Goal: Task Accomplishment & Management: Manage account settings

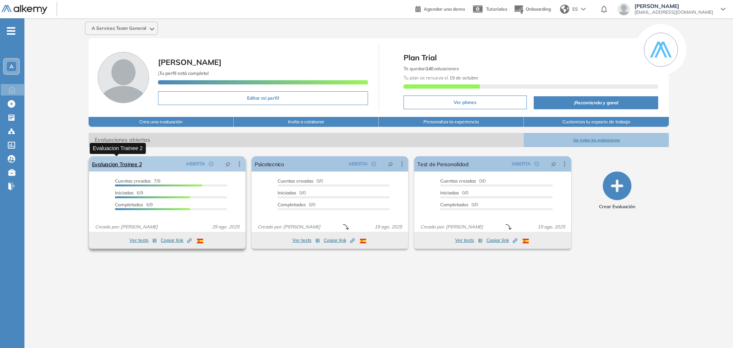
click at [121, 165] on link "Evaluacion Trainee 2" at bounding box center [117, 163] width 50 height 15
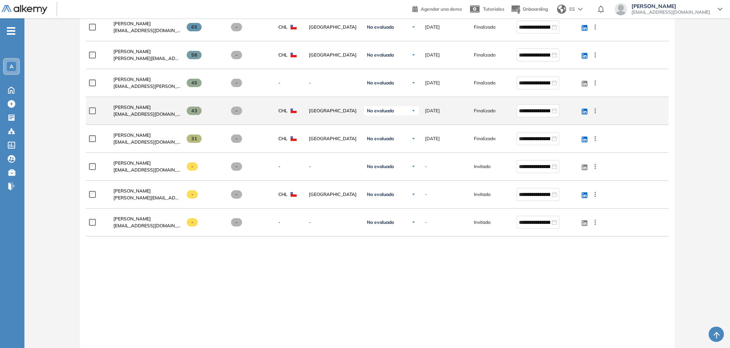
scroll to position [306, 0]
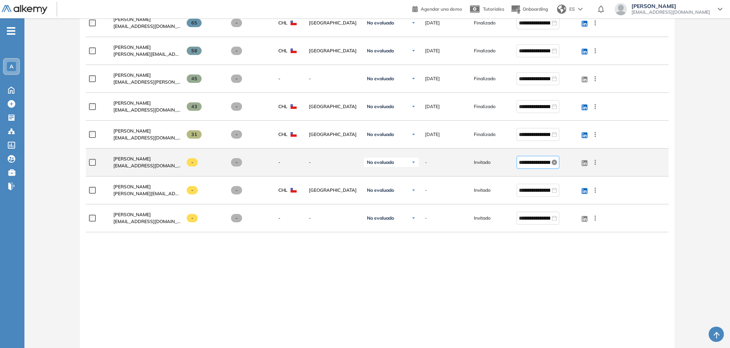
click at [554, 162] on icon "close-circle" at bounding box center [554, 162] width 5 height 5
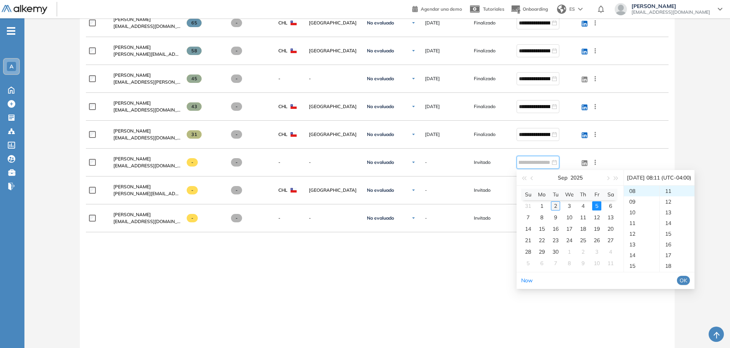
click at [555, 207] on div "2" at bounding box center [555, 205] width 9 height 9
click at [522, 280] on link "Now" at bounding box center [526, 280] width 11 height 7
type input "**********"
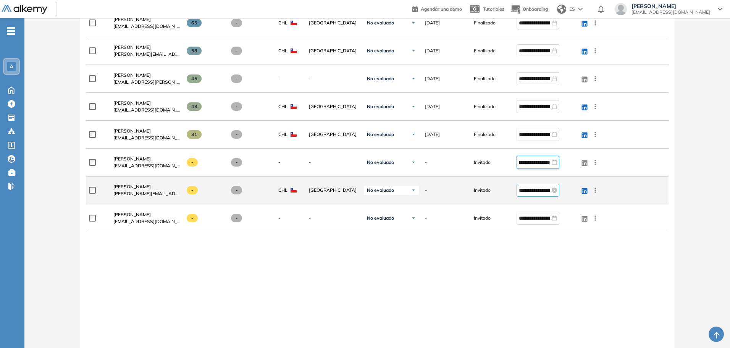
click at [542, 189] on input "**********" at bounding box center [534, 190] width 31 height 8
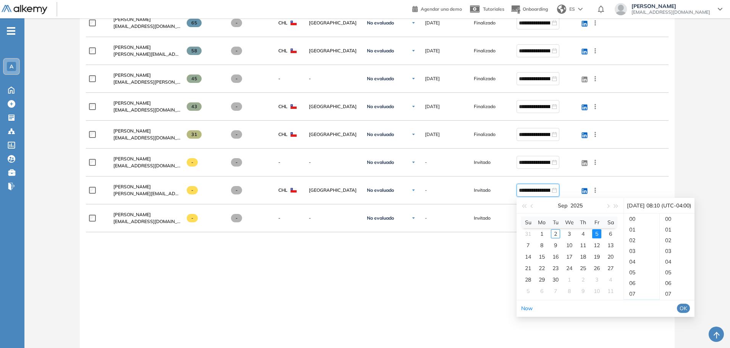
scroll to position [107, 0]
click at [527, 311] on link "Now" at bounding box center [526, 308] width 11 height 7
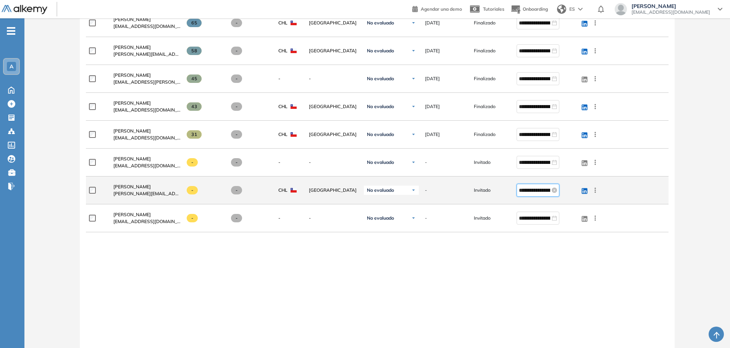
click at [546, 191] on input "**********" at bounding box center [534, 190] width 31 height 8
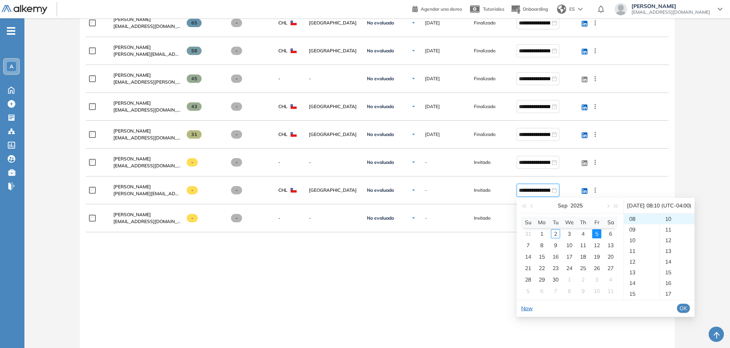
click at [527, 306] on link "Now" at bounding box center [526, 308] width 11 height 7
type input "**********"
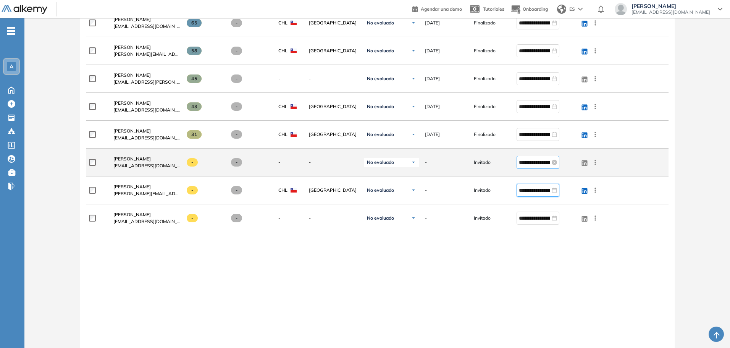
click at [539, 163] on input "**********" at bounding box center [534, 162] width 31 height 8
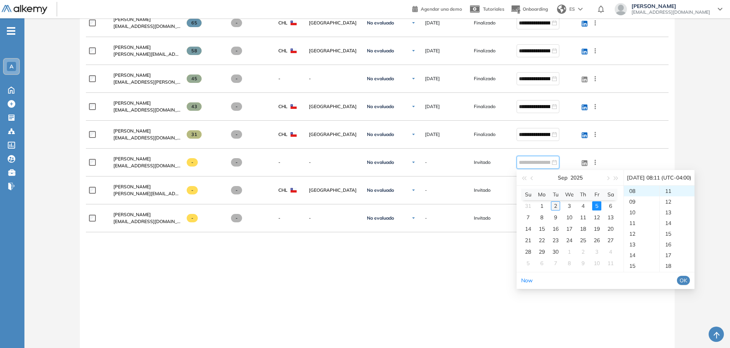
click at [556, 205] on div "2" at bounding box center [555, 205] width 9 height 9
click at [687, 280] on span "OK" at bounding box center [684, 280] width 8 height 8
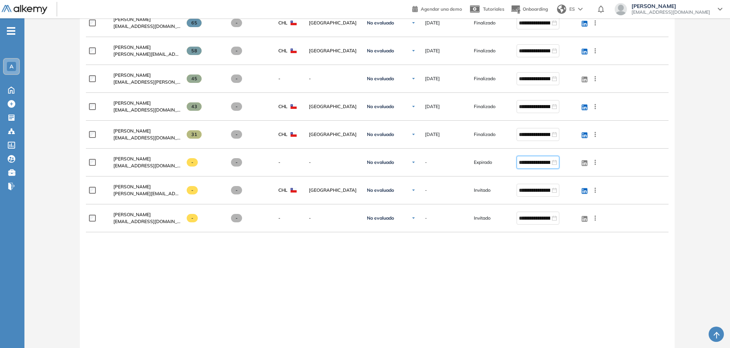
type input "**********"
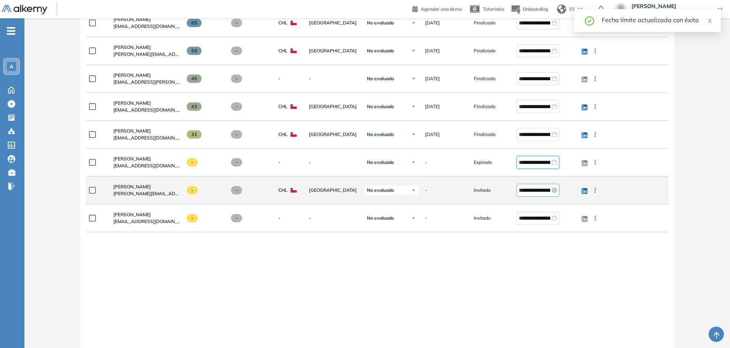
click at [533, 189] on input "**********" at bounding box center [534, 190] width 31 height 8
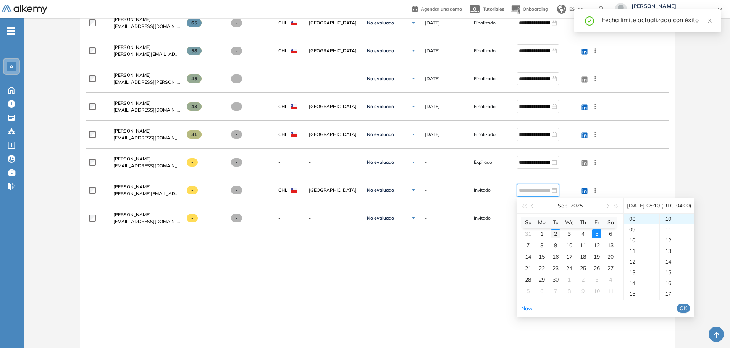
click at [556, 234] on div "2" at bounding box center [555, 233] width 9 height 9
click at [687, 307] on span "OK" at bounding box center [684, 308] width 8 height 8
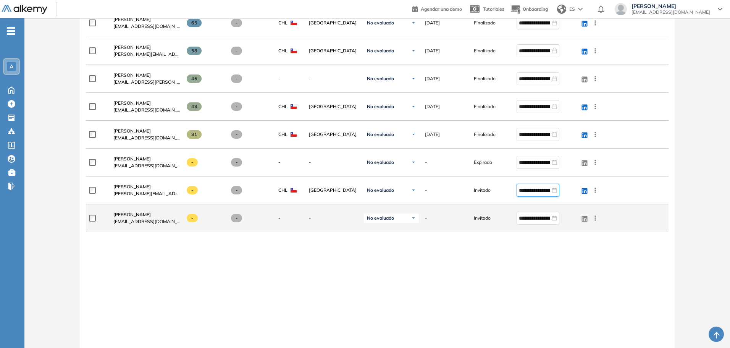
type input "**********"
click at [535, 221] on input "**********" at bounding box center [534, 218] width 31 height 8
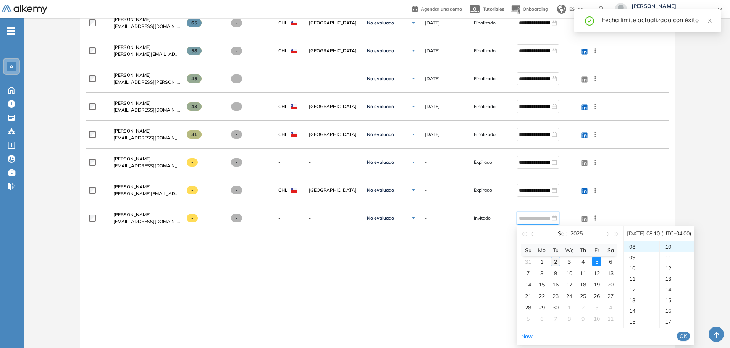
click at [555, 260] on div "2" at bounding box center [555, 261] width 9 height 9
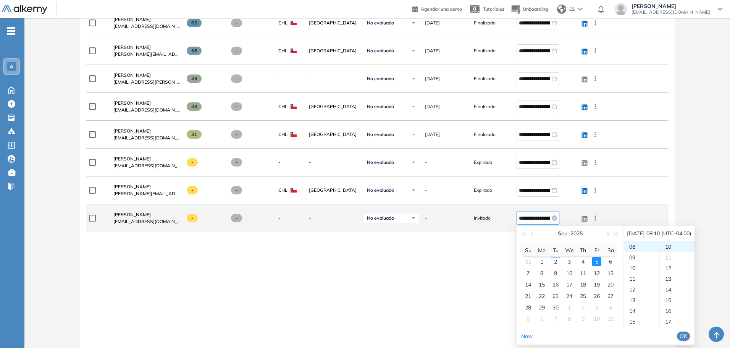
click at [541, 214] on input "**********" at bounding box center [534, 218] width 31 height 8
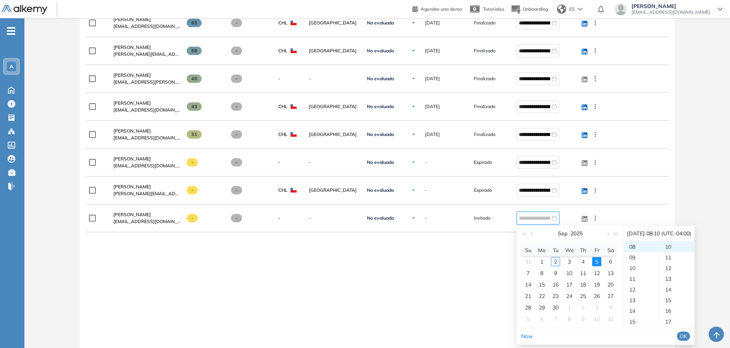
scroll to position [340, 0]
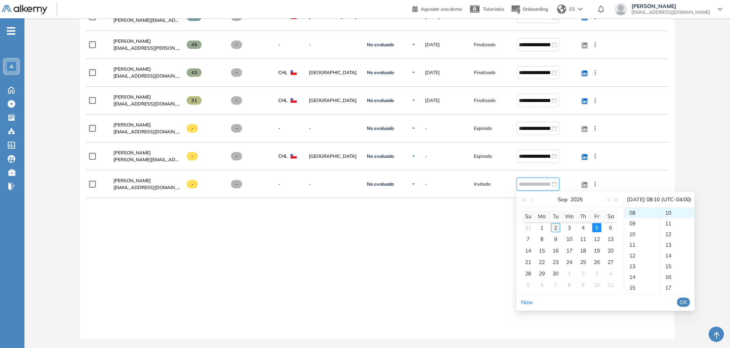
click at [556, 226] on div "2" at bounding box center [555, 227] width 9 height 9
click at [687, 302] on span "OK" at bounding box center [684, 302] width 8 height 8
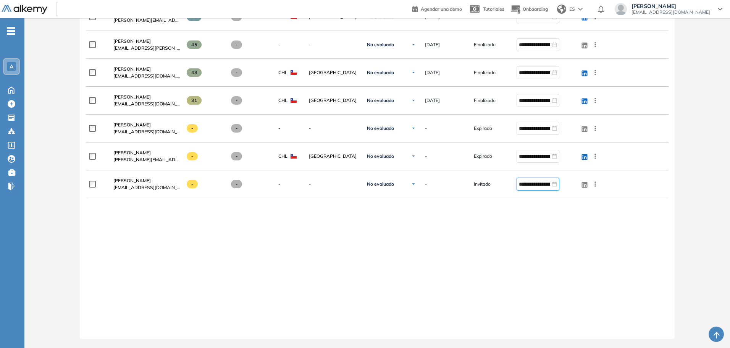
type input "**********"
click at [524, 230] on div "**********" at bounding box center [377, 136] width 582 height 379
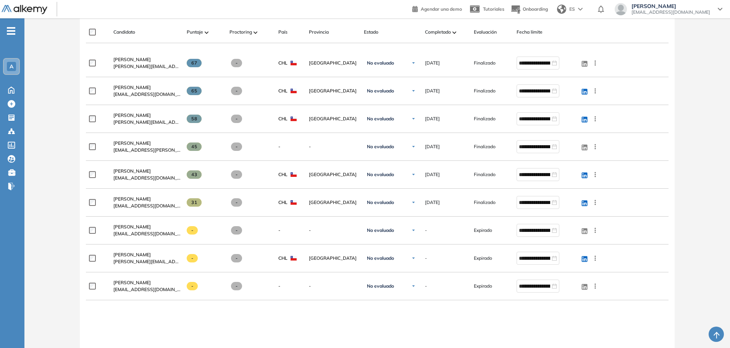
scroll to position [225, 0]
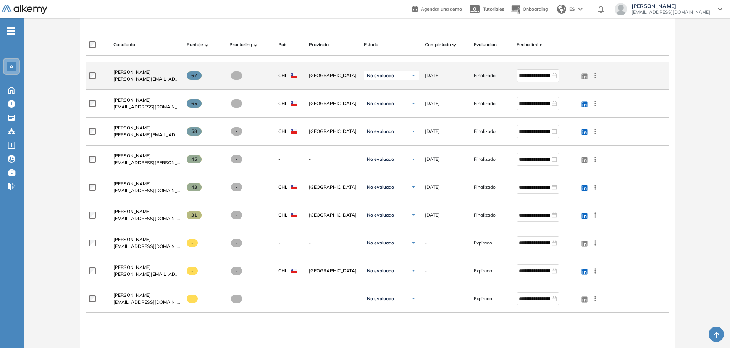
click at [414, 76] on img at bounding box center [413, 75] width 5 height 5
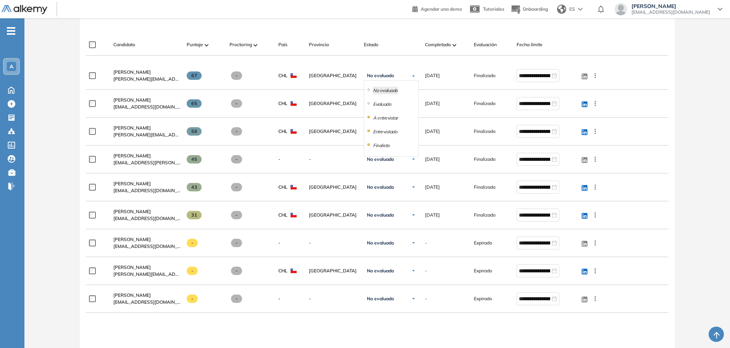
click at [699, 70] on div "Evaluación : Evaluacion Trainee 2 Abierta Ver evaluación Cerrar evaluación Dash…" at bounding box center [377, 136] width 700 height 654
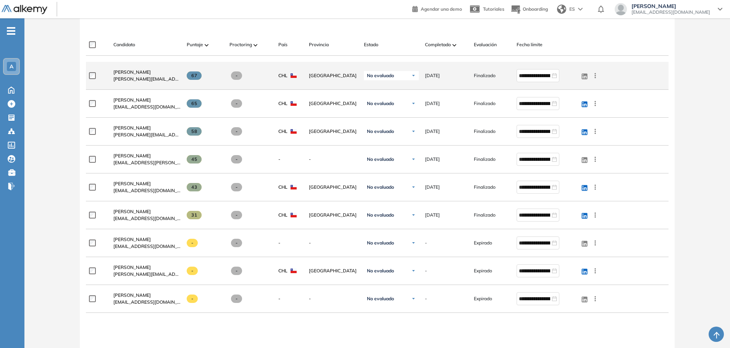
click at [596, 77] on icon at bounding box center [596, 76] width 8 height 8
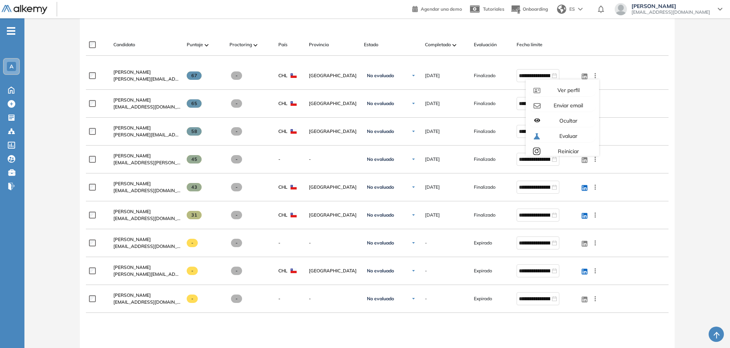
click at [699, 71] on div "Evaluación : Evaluacion Trainee 2 Abierta Ver evaluación Cerrar evaluación Dash…" at bounding box center [377, 136] width 700 height 654
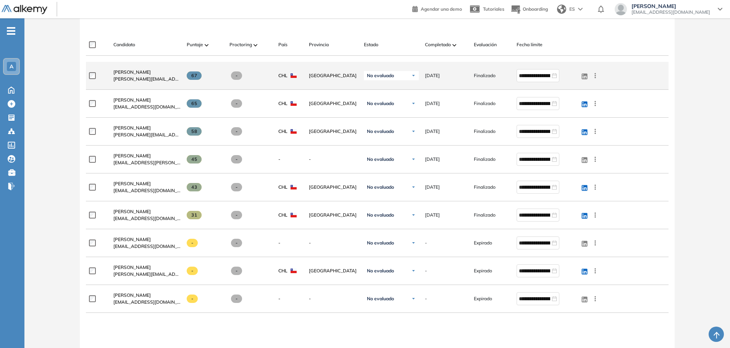
click at [414, 76] on img at bounding box center [413, 75] width 5 height 5
click at [391, 118] on li "A entrevistar" at bounding box center [385, 118] width 25 height 8
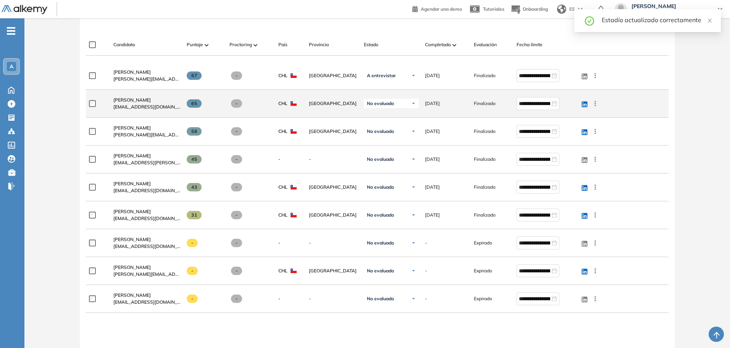
click at [414, 104] on img at bounding box center [413, 103] width 5 height 5
click at [388, 146] on li "A entrevistar" at bounding box center [385, 146] width 25 height 8
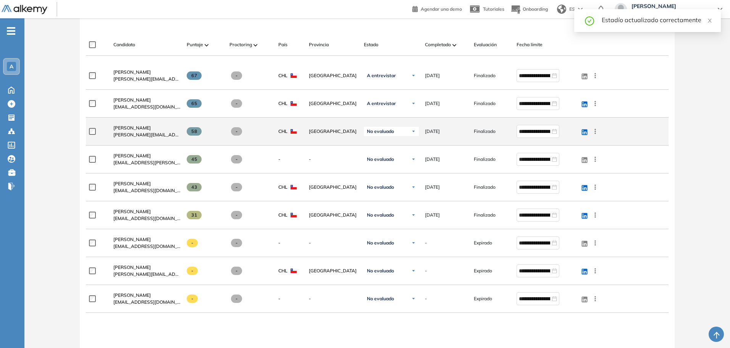
click at [414, 131] on img at bounding box center [413, 131] width 5 height 5
click at [387, 172] on li "A entrevistar" at bounding box center [385, 174] width 25 height 8
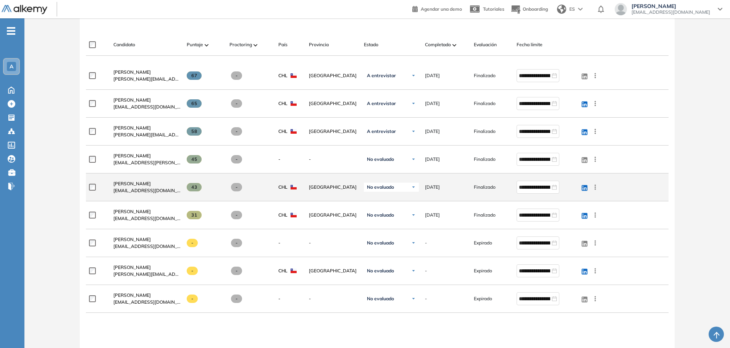
click at [413, 186] on img at bounding box center [413, 187] width 5 height 5
click at [385, 230] on li "A entrevistar" at bounding box center [385, 230] width 25 height 8
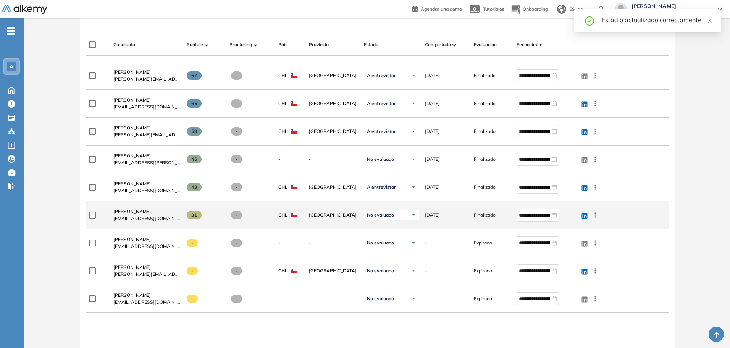
click at [414, 216] on img at bounding box center [413, 215] width 5 height 5
click at [386, 256] on li "A entrevistar" at bounding box center [385, 258] width 25 height 8
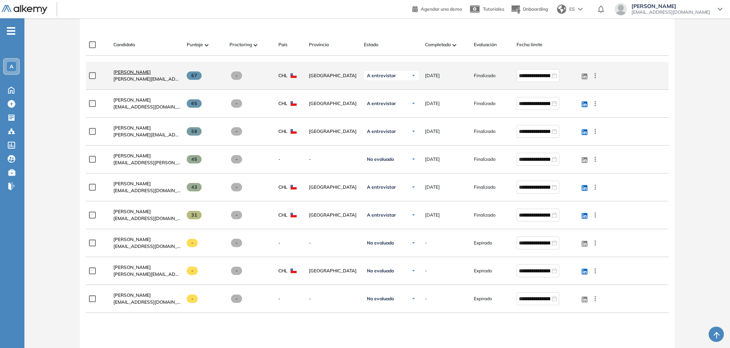
click at [139, 72] on span "[PERSON_NAME]" at bounding box center [131, 72] width 37 height 6
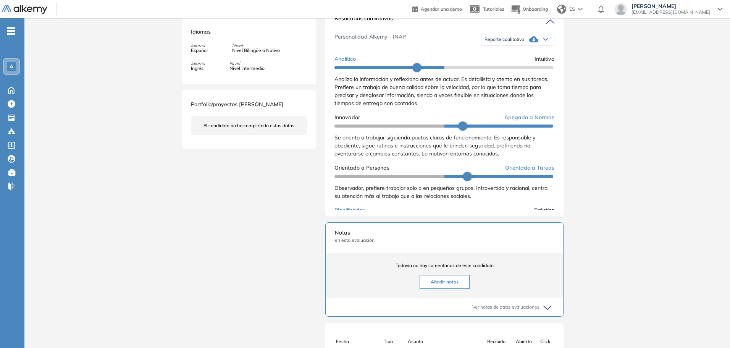
scroll to position [370, 0]
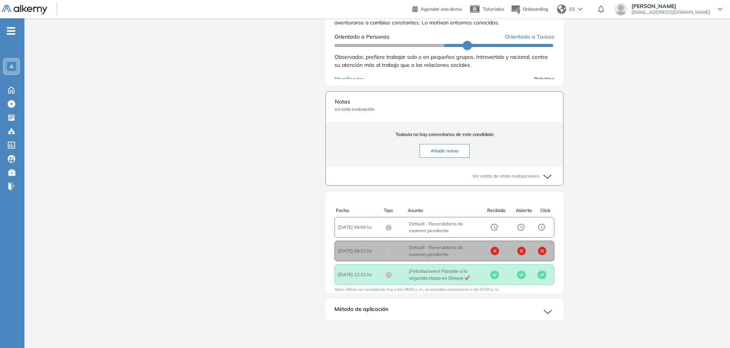
click at [544, 309] on icon at bounding box center [549, 312] width 11 height 11
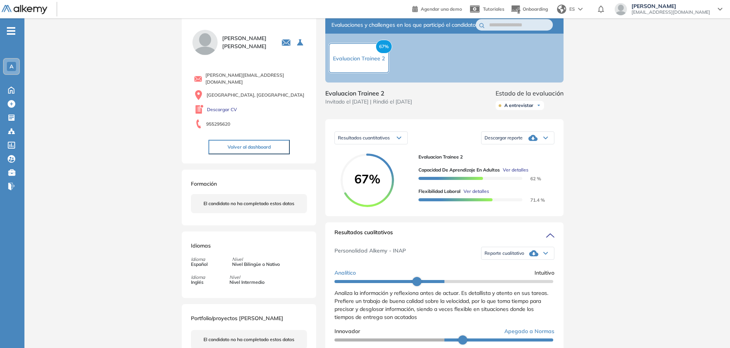
scroll to position [0, 0]
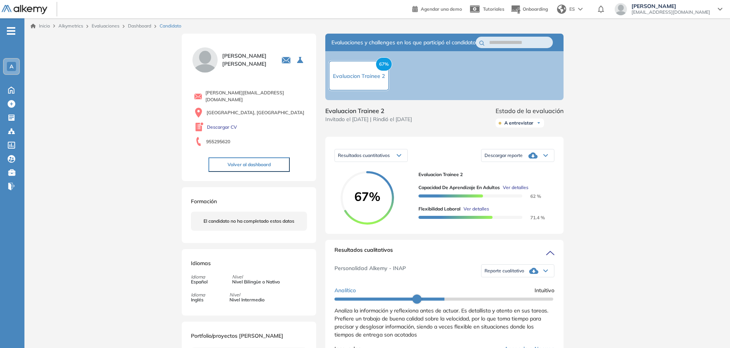
click at [10, 68] on span "A" at bounding box center [12, 66] width 4 height 6
click at [284, 62] on icon "button" at bounding box center [286, 61] width 8 height 6
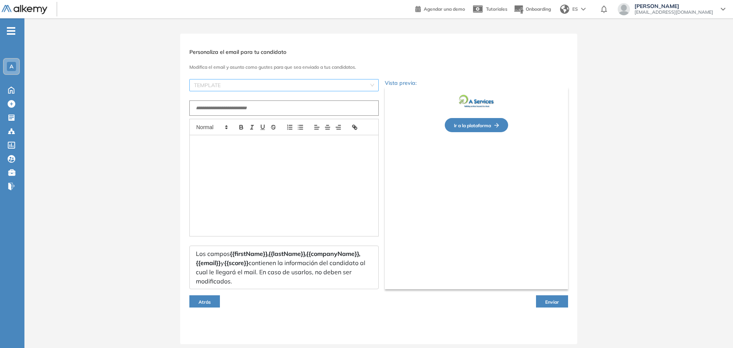
click at [271, 85] on input "search" at bounding box center [281, 84] width 175 height 11
click at [250, 115] on div "Invitación a entrevista" at bounding box center [284, 112] width 180 height 8
type input "**********"
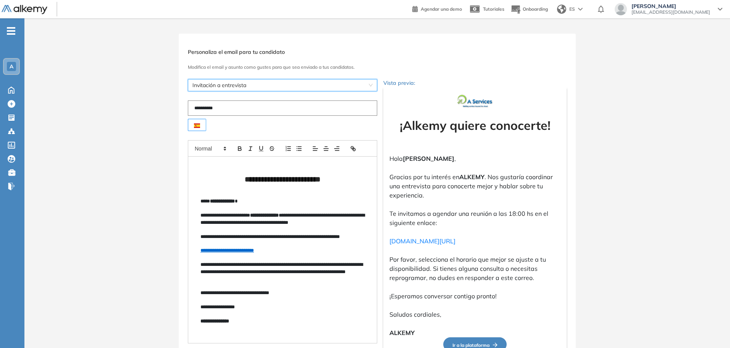
scroll to position [103, 0]
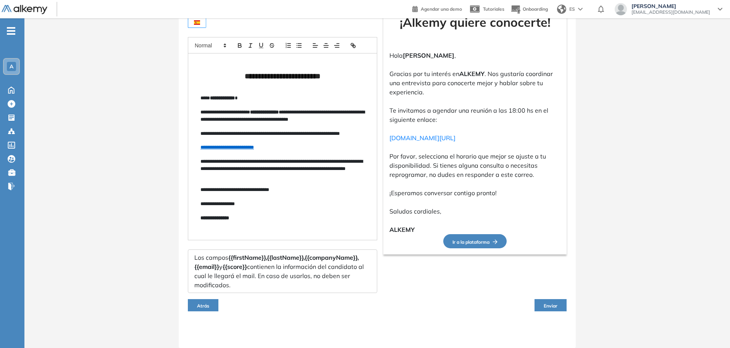
click at [196, 304] on button "Atrás" at bounding box center [203, 305] width 31 height 12
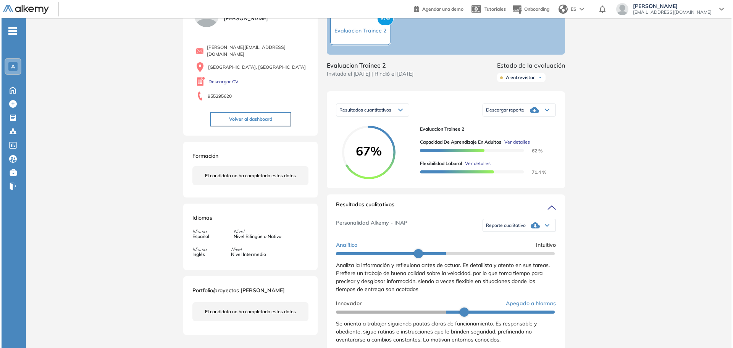
scroll to position [0, 0]
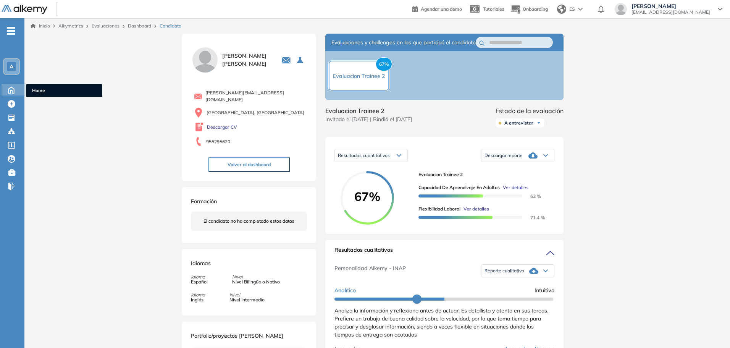
click at [9, 90] on icon at bounding box center [11, 90] width 6 height 6
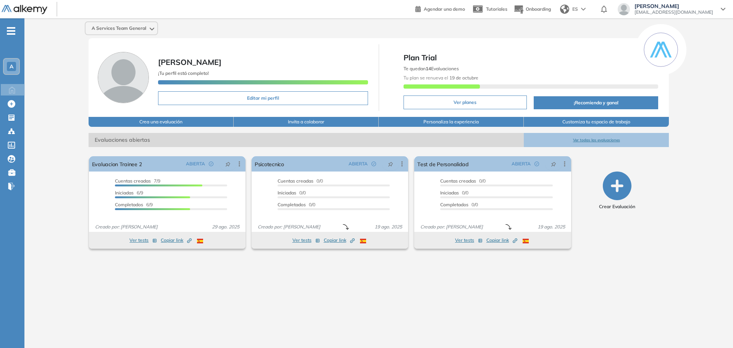
click at [120, 32] on div "A Services Team General" at bounding box center [122, 28] width 72 height 12
click at [258, 21] on div "A Services Team General A A Services Tea... Todos los espacios Crear nuevo Conf…" at bounding box center [378, 176] width 709 height 317
click at [94, 39] on div "[PERSON_NAME] ¡Tu perfil está completo! Editar mi perfil Plan Trial Te quedan 1…" at bounding box center [379, 77] width 581 height 79
click at [102, 30] on span "A Services Team General" at bounding box center [119, 28] width 55 height 6
click at [142, 87] on button "Configurar" at bounding box center [143, 87] width 19 height 6
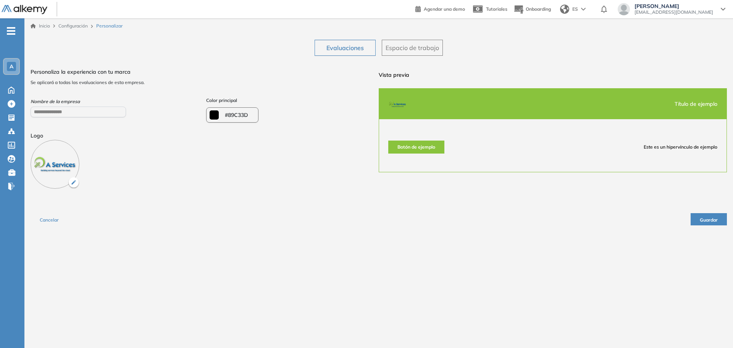
click at [422, 48] on span "Espacio de trabajo" at bounding box center [412, 47] width 53 height 9
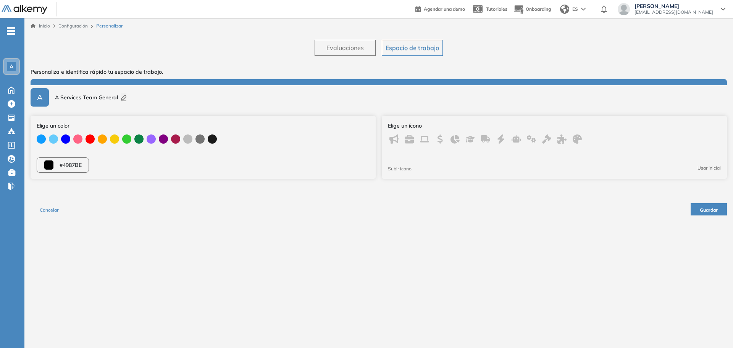
click at [356, 47] on span "Evaluaciones" at bounding box center [345, 47] width 37 height 9
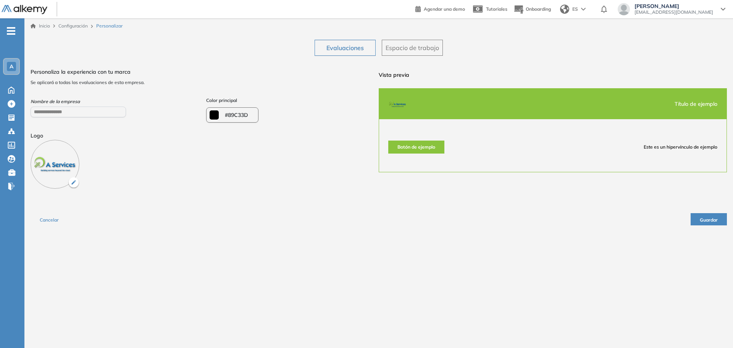
click at [54, 218] on span "Cancelar" at bounding box center [49, 220] width 19 height 6
click at [10, 33] on span "-" at bounding box center [11, 30] width 8 height 6
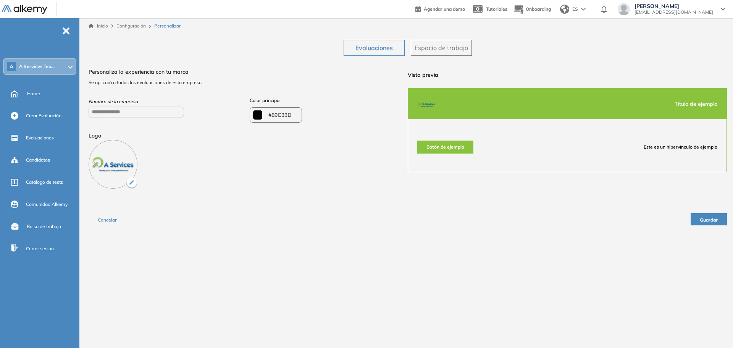
click at [10, 33] on ul "A A Services Tea... Home Crear Evaluación Evaluaciones Candidatos Catálogo de t…" at bounding box center [39, 145] width 79 height 228
click at [37, 91] on span "Home" at bounding box center [33, 93] width 13 height 7
